Goal: Task Accomplishment & Management: Manage account settings

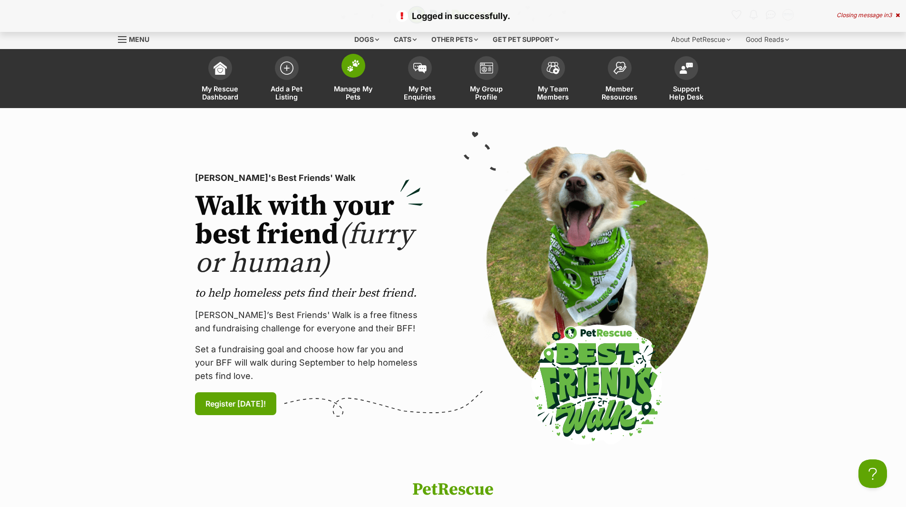
click at [353, 95] on span "Manage My Pets" at bounding box center [353, 93] width 43 height 16
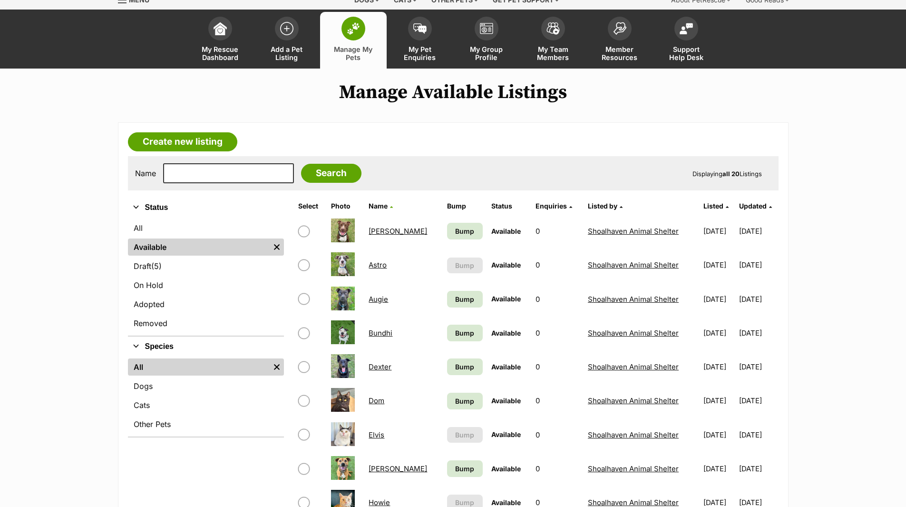
scroll to position [95, 0]
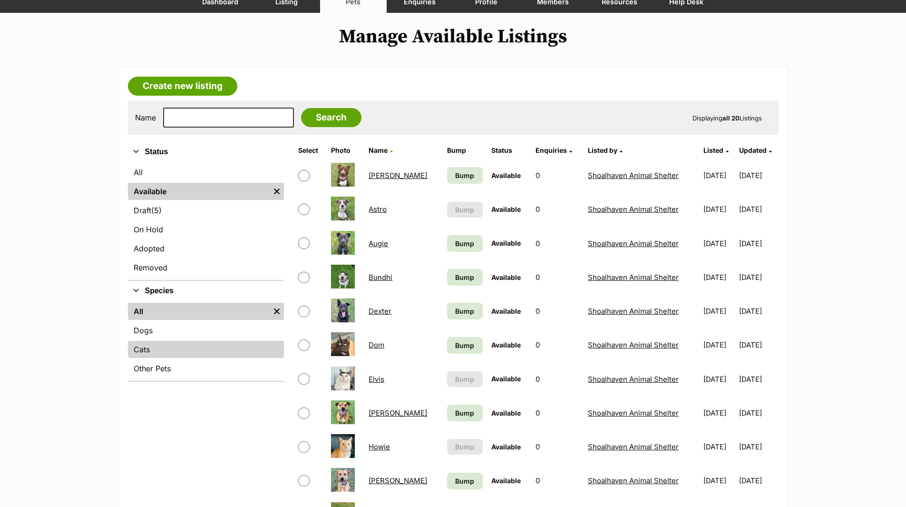
click at [142, 349] on link "Cats" at bounding box center [206, 349] width 156 height 17
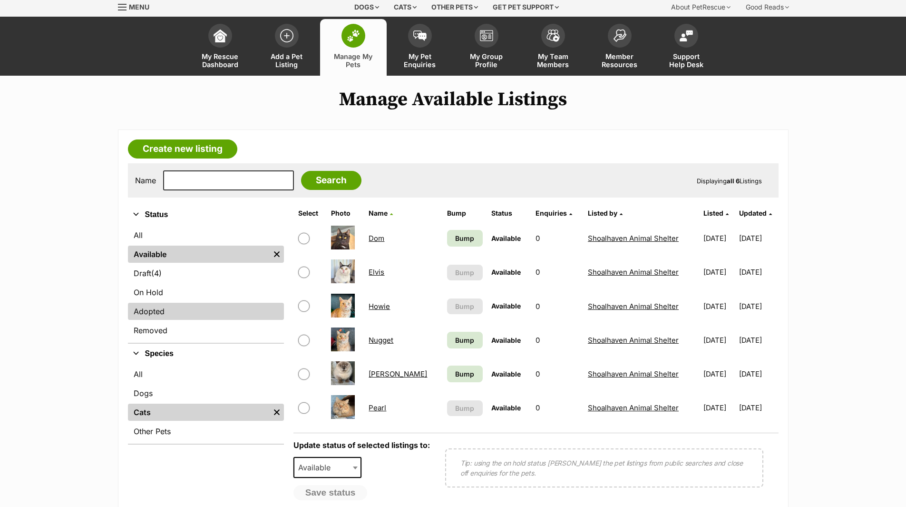
scroll to position [48, 0]
